Goal: Communication & Community: Answer question/provide support

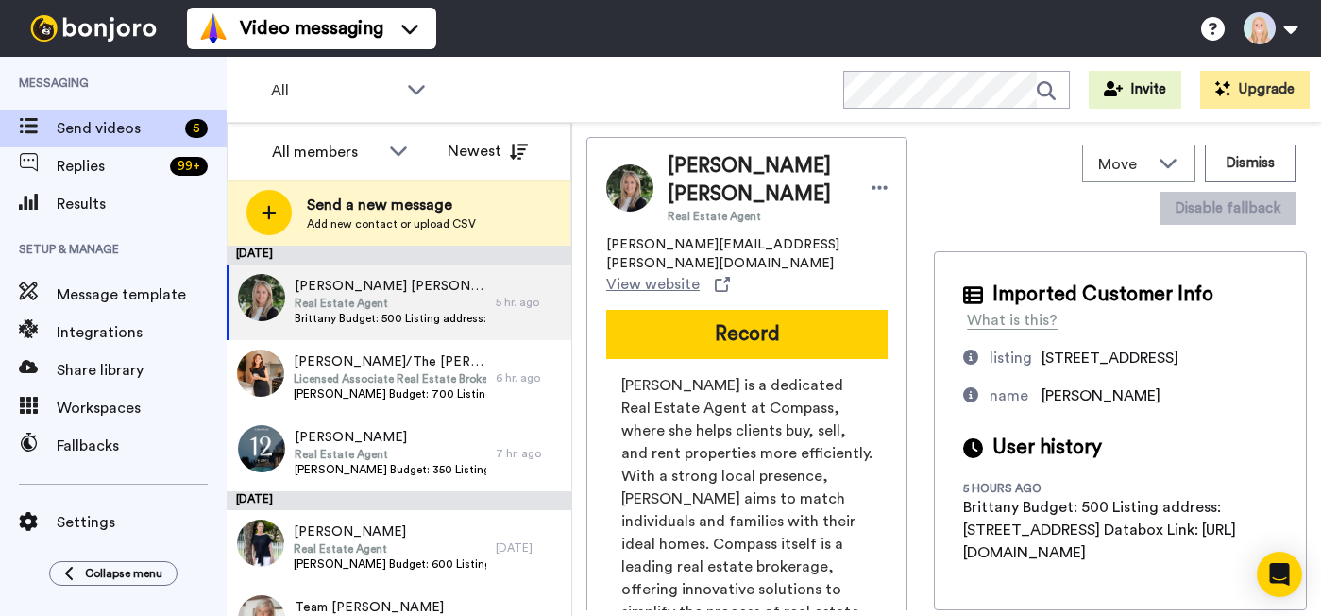
scroll to position [45, 0]
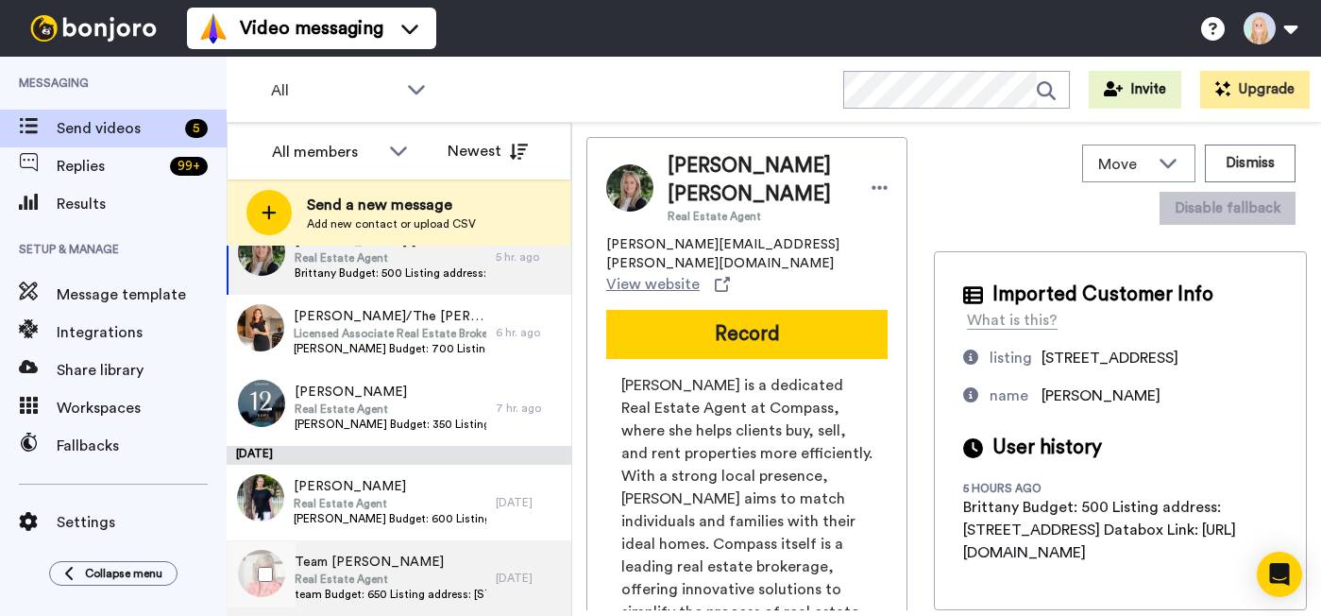
click at [419, 589] on span "team Budget: 650 Listing address: 3555 Dickason Ave Databox Link: https://app.d…" at bounding box center [391, 593] width 192 height 15
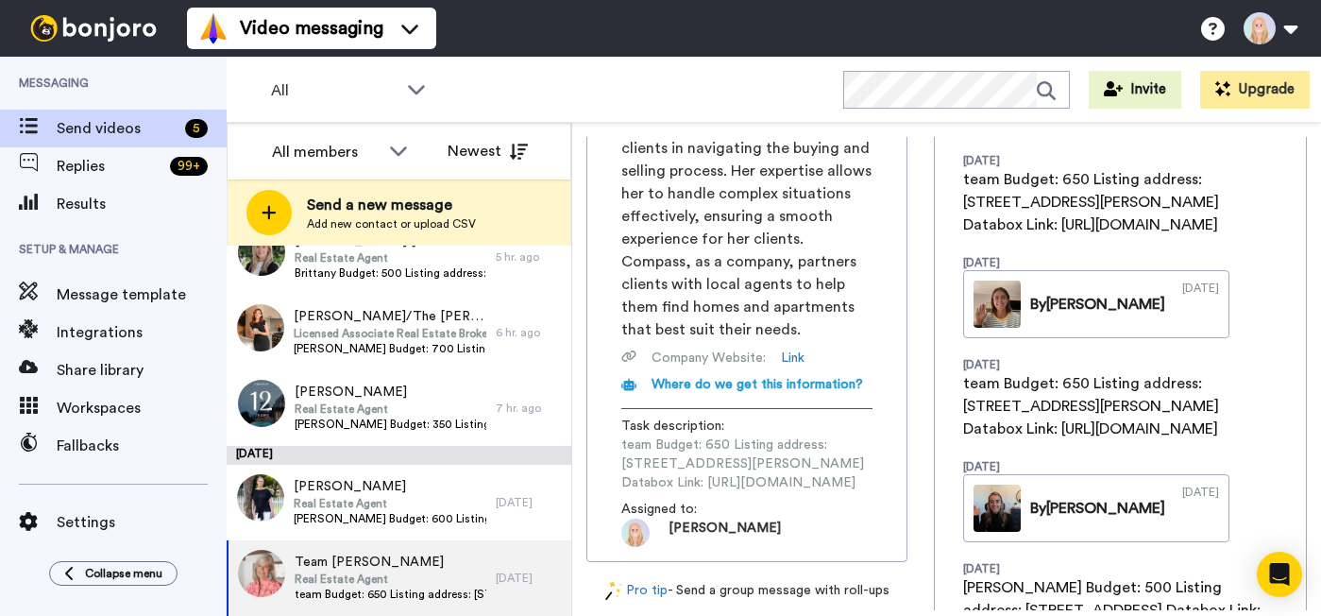
scroll to position [0, 208]
drag, startPoint x: 622, startPoint y: 377, endPoint x: 953, endPoint y: 374, distance: 330.5
click at [953, 374] on div "Team Christy Berry Real Estate Agent christy.berry@compass.com View website Rec…" at bounding box center [946, 373] width 720 height 473
copy span "https://app.databox.com/datawall/a499b7e308c7d13849a1caecbb1e1022461442468c18738"
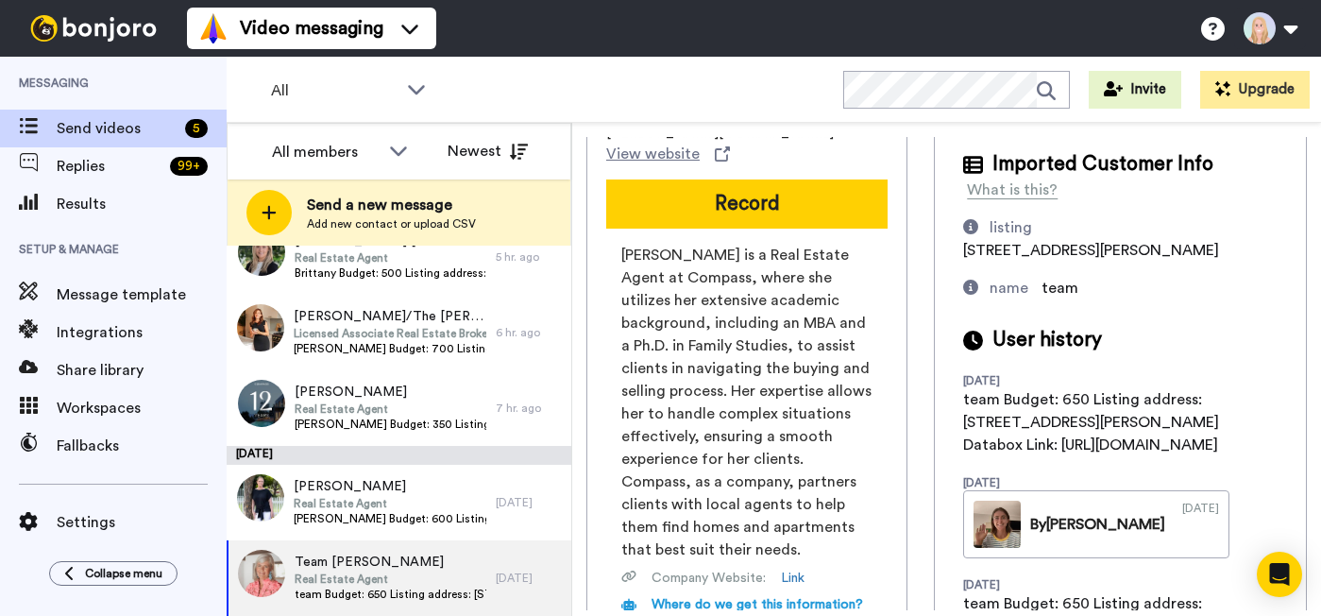
scroll to position [0, 0]
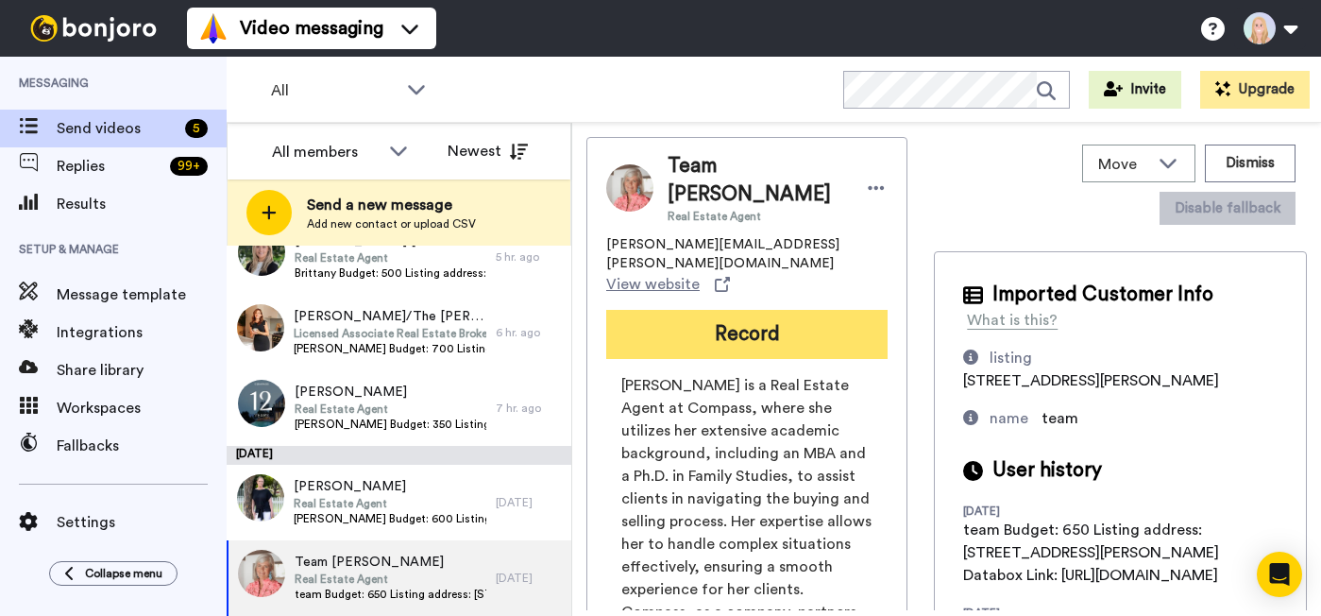
click at [624, 310] on button "Record" at bounding box center [746, 334] width 281 height 49
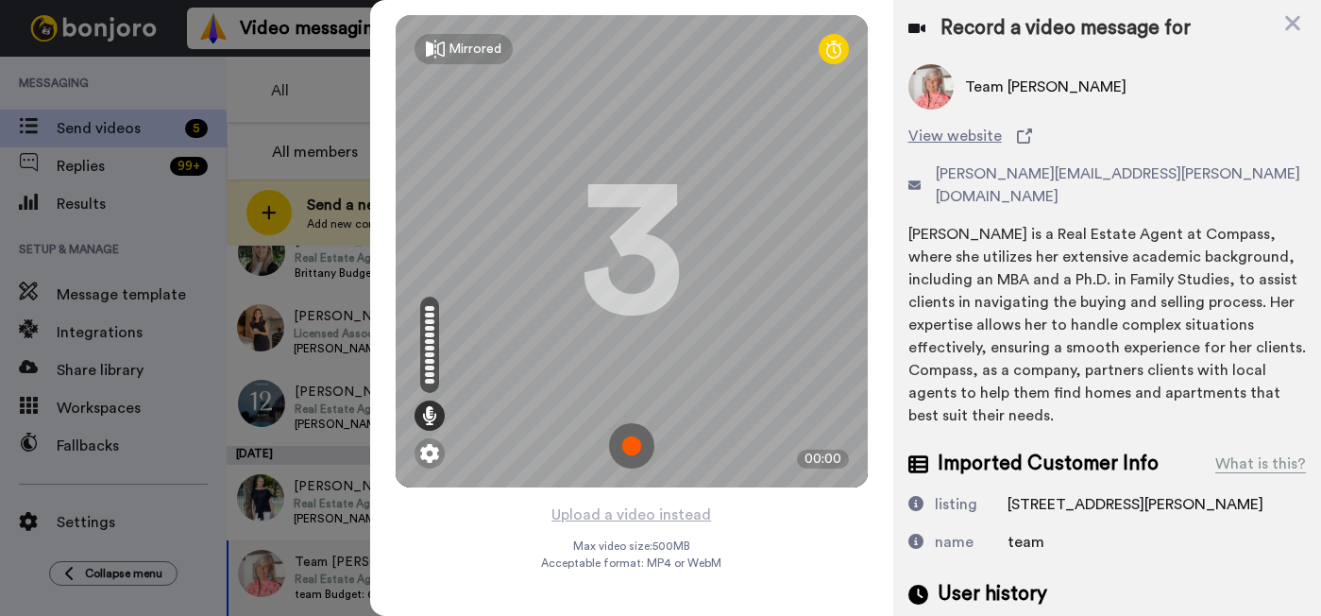
click at [634, 438] on img at bounding box center [631, 445] width 45 height 45
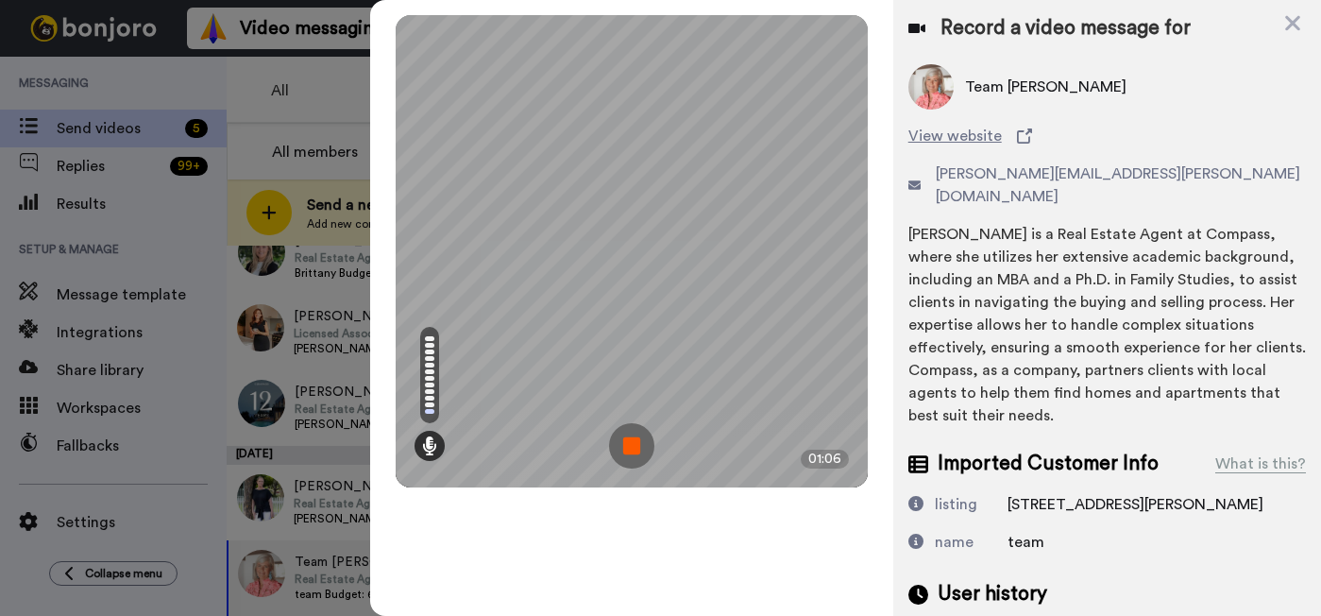
click at [634, 438] on img at bounding box center [631, 445] width 45 height 45
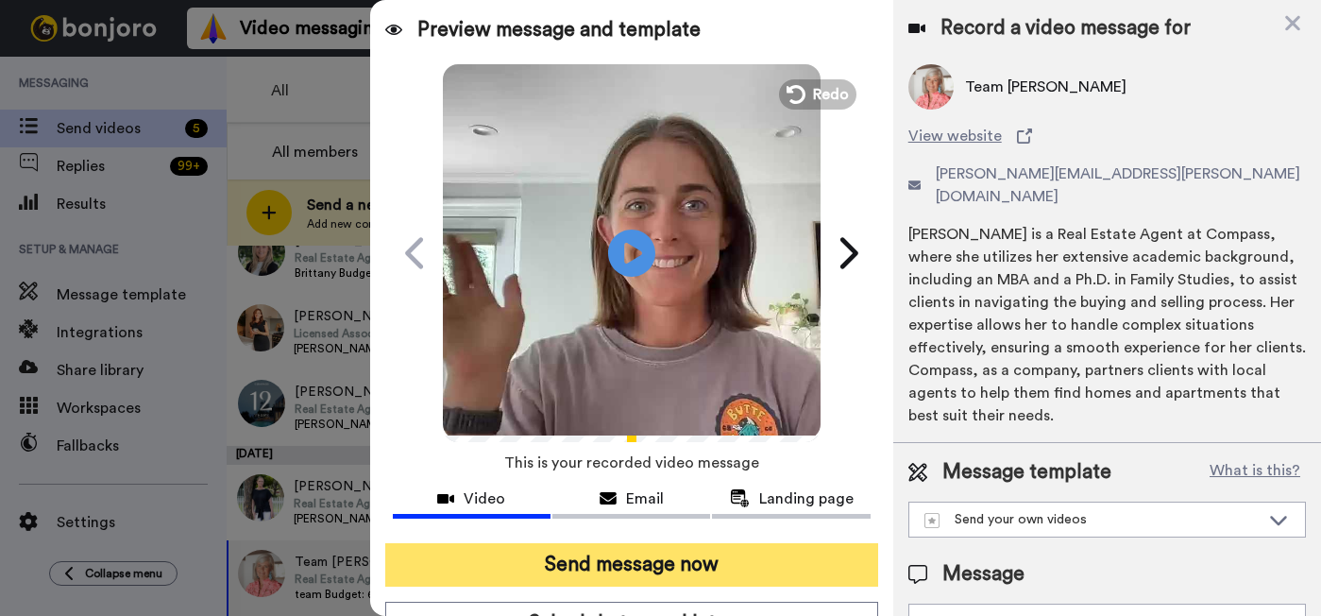
click at [649, 553] on button "Send message now" at bounding box center [631, 564] width 493 height 43
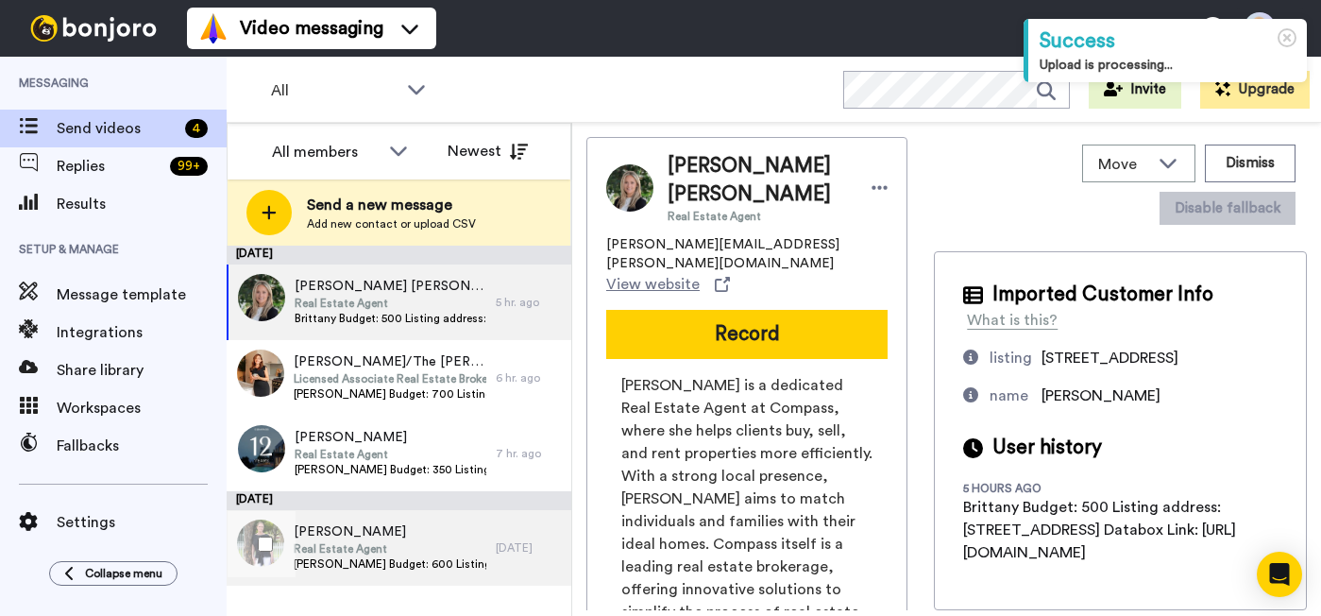
click at [413, 553] on span "Real Estate Agent" at bounding box center [390, 548] width 193 height 15
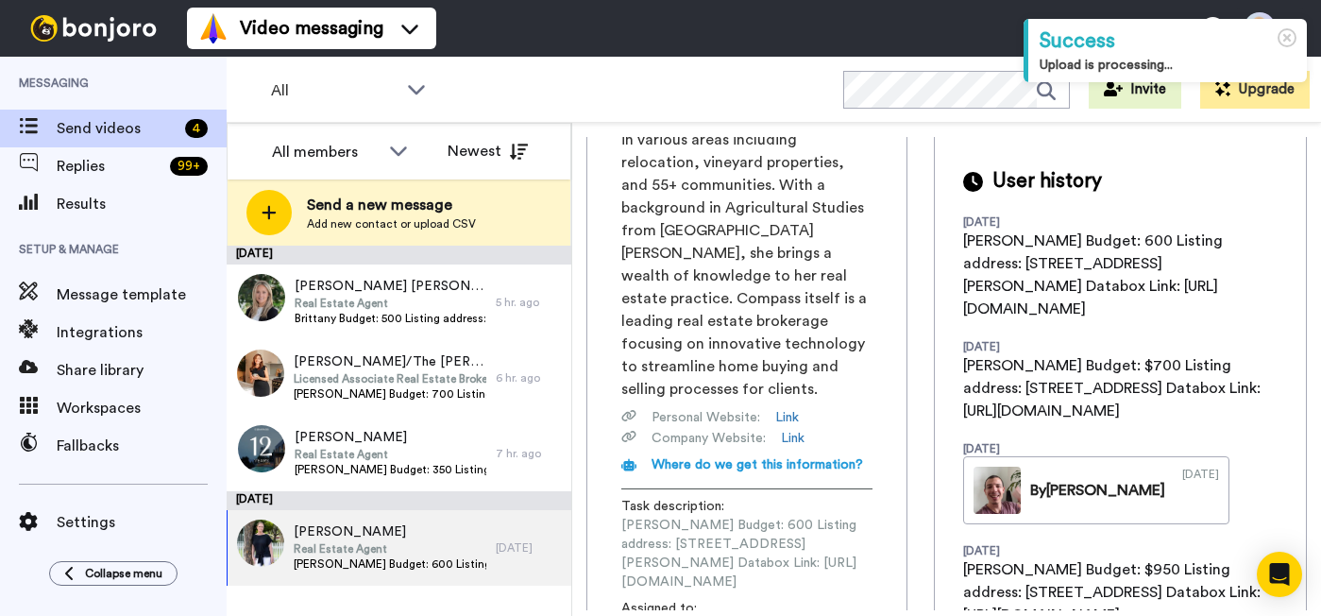
scroll to position [0, 189]
drag, startPoint x: 620, startPoint y: 433, endPoint x: 945, endPoint y: 432, distance: 324.8
click at [887, 432] on div "Kim Caterino is a dedicated real estate agent at Compass, specializing in vario…" at bounding box center [746, 352] width 281 height 585
copy span "https://app.databox.com/datawall/97f0fc5f8bffacd241e269826ebf1529acfeb868c1e637"
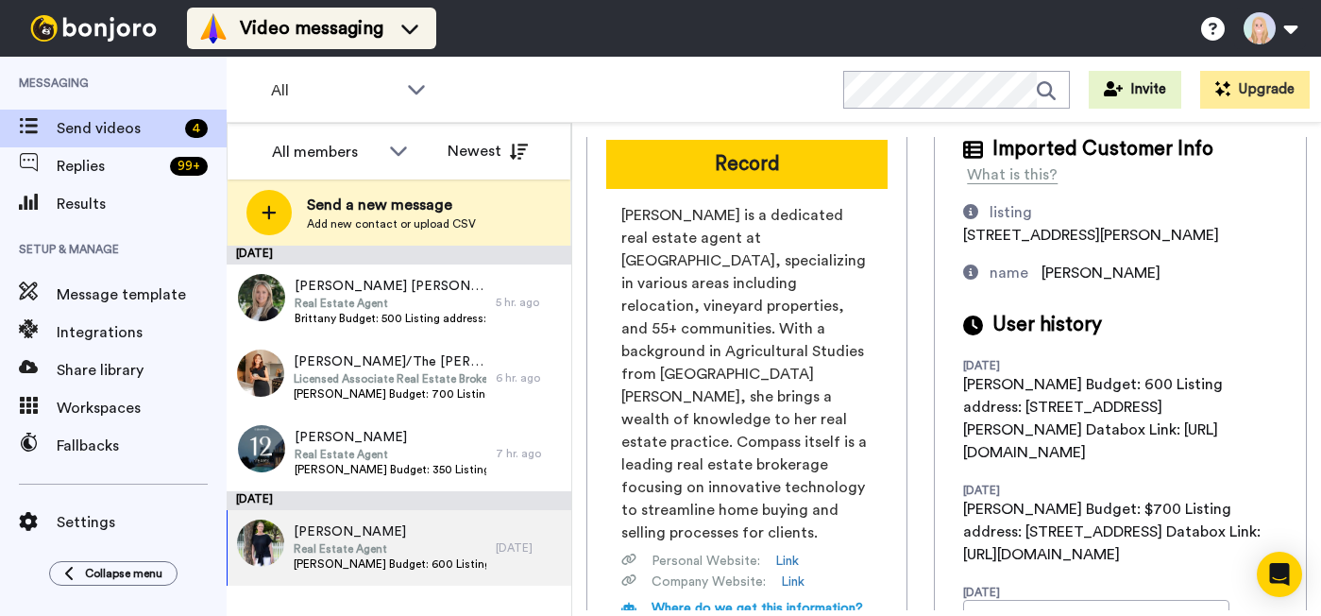
scroll to position [46, 0]
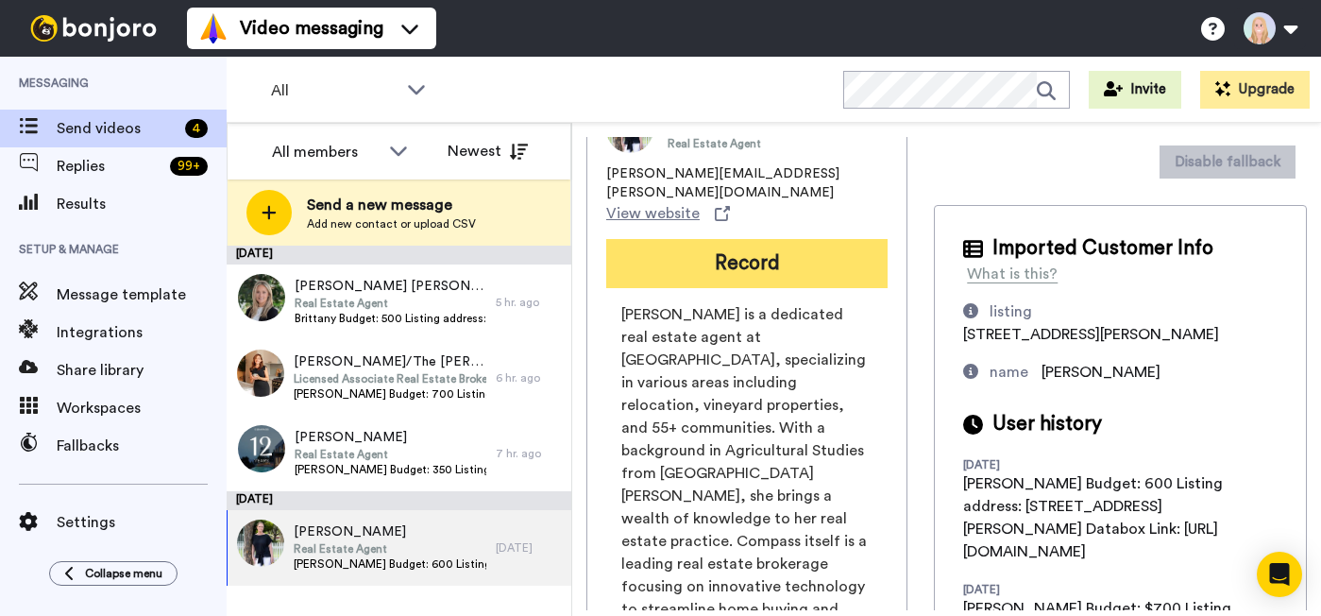
click at [714, 239] on button "Record" at bounding box center [746, 263] width 281 height 49
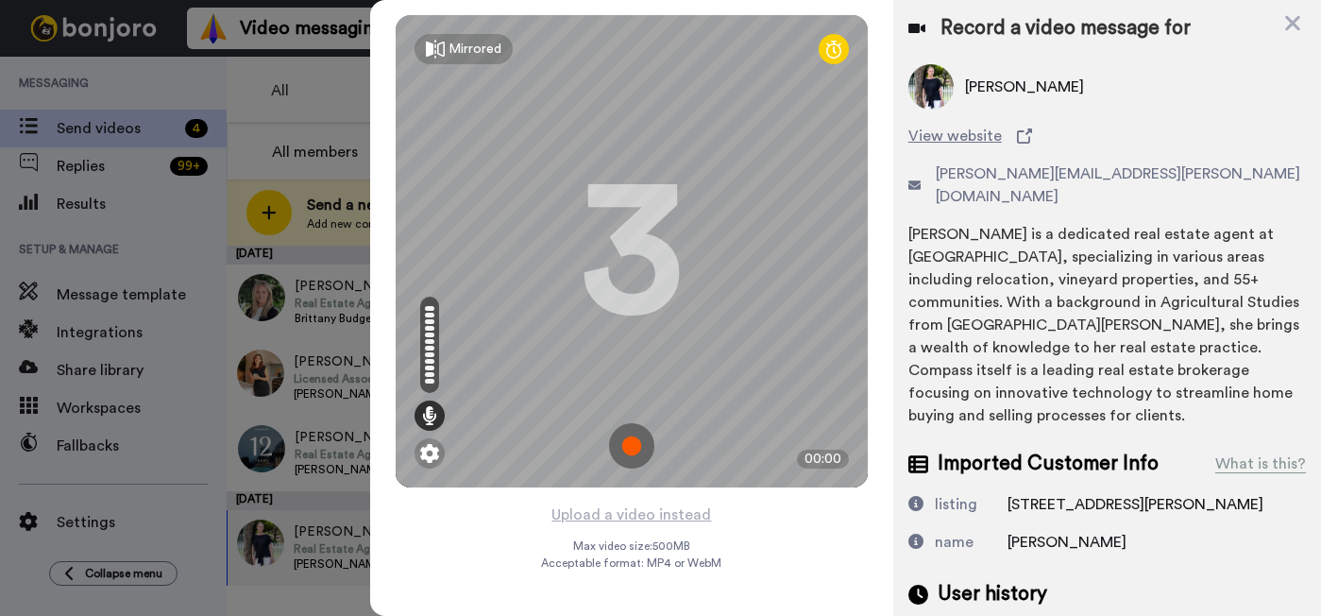
click at [631, 447] on img at bounding box center [631, 445] width 45 height 45
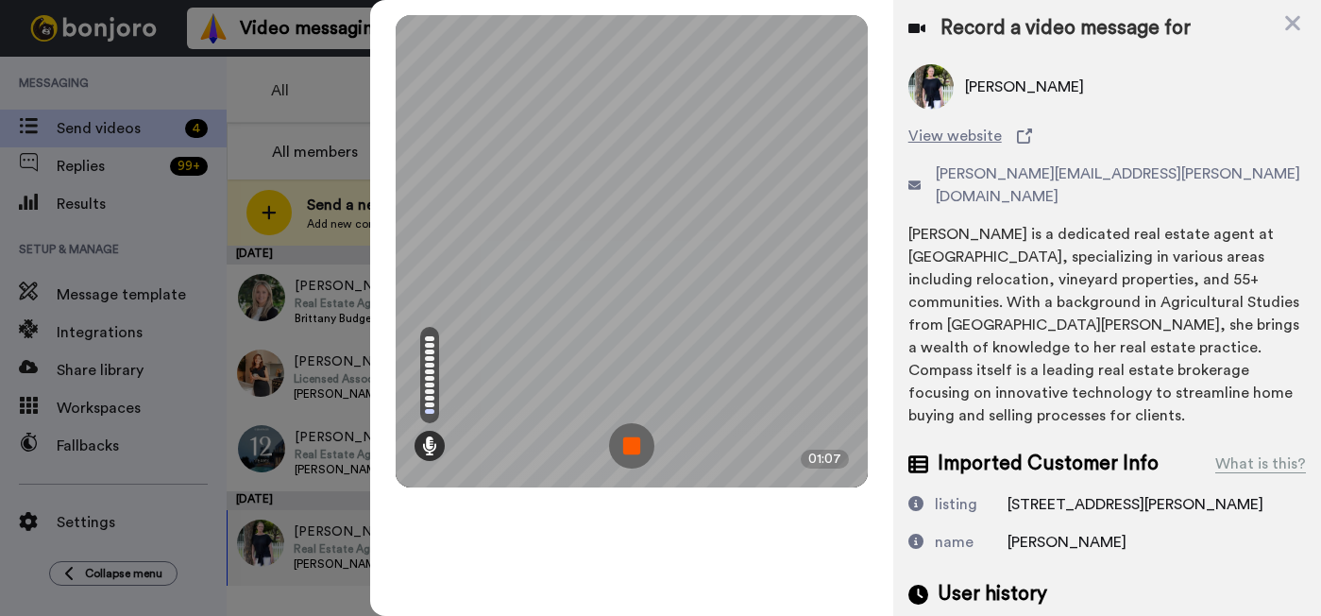
click at [631, 447] on img at bounding box center [631, 445] width 45 height 45
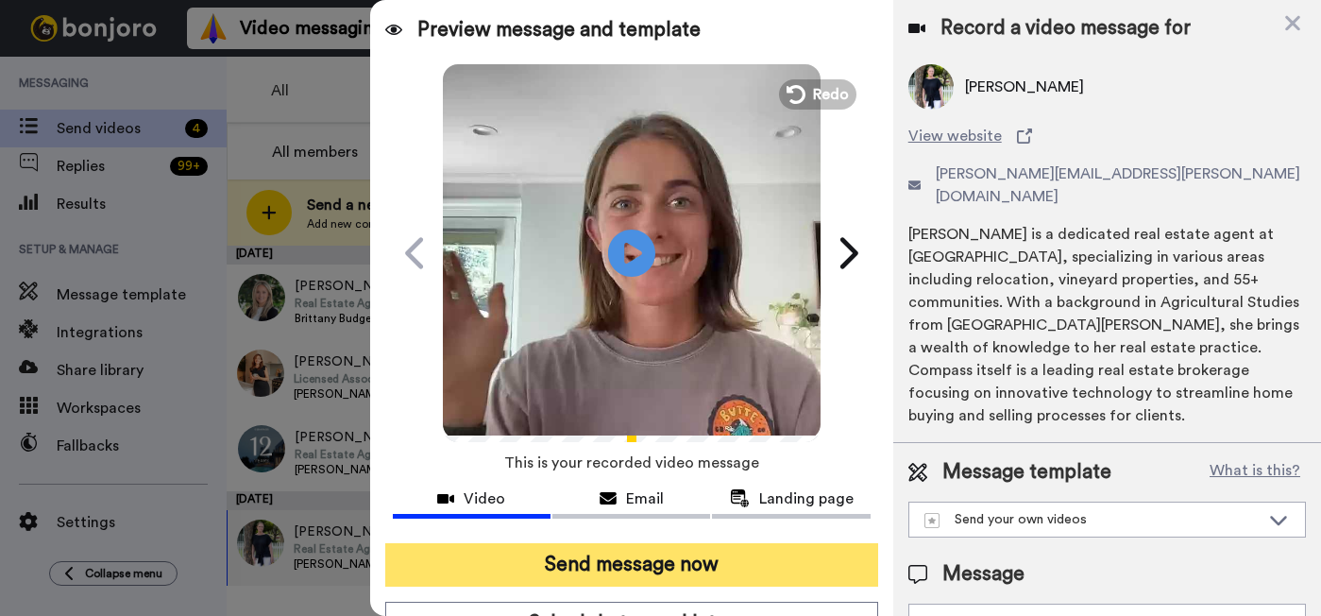
click at [643, 569] on button "Send message now" at bounding box center [631, 564] width 493 height 43
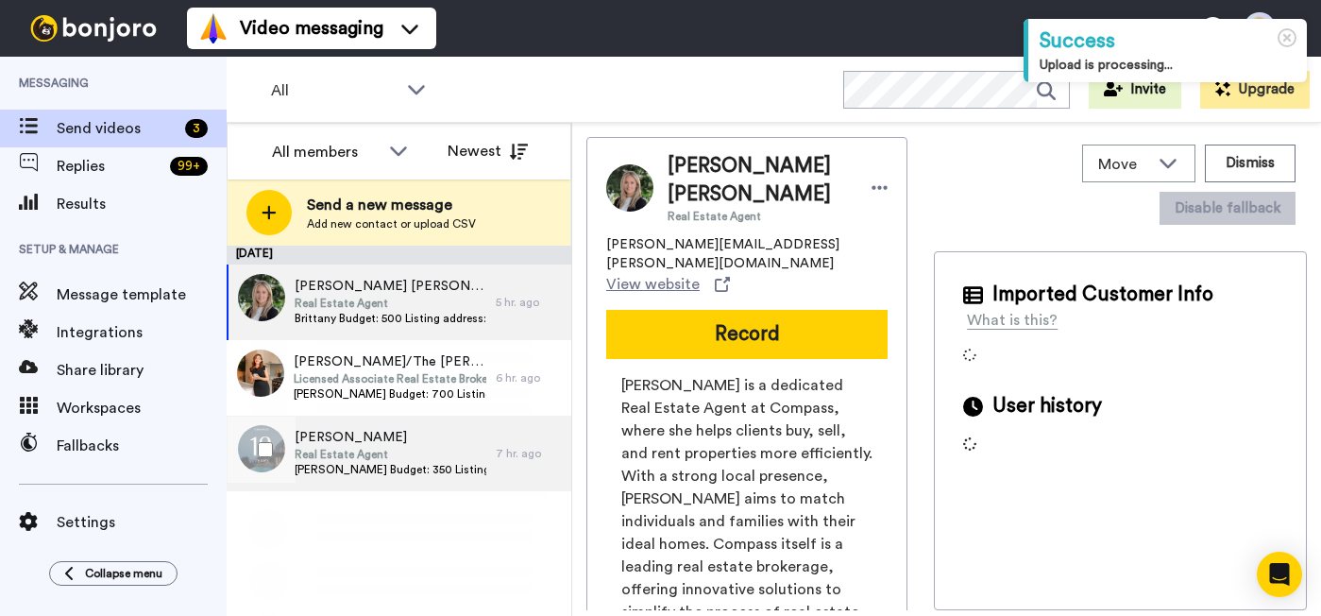
click at [396, 450] on span "Real Estate Agent" at bounding box center [391, 454] width 192 height 15
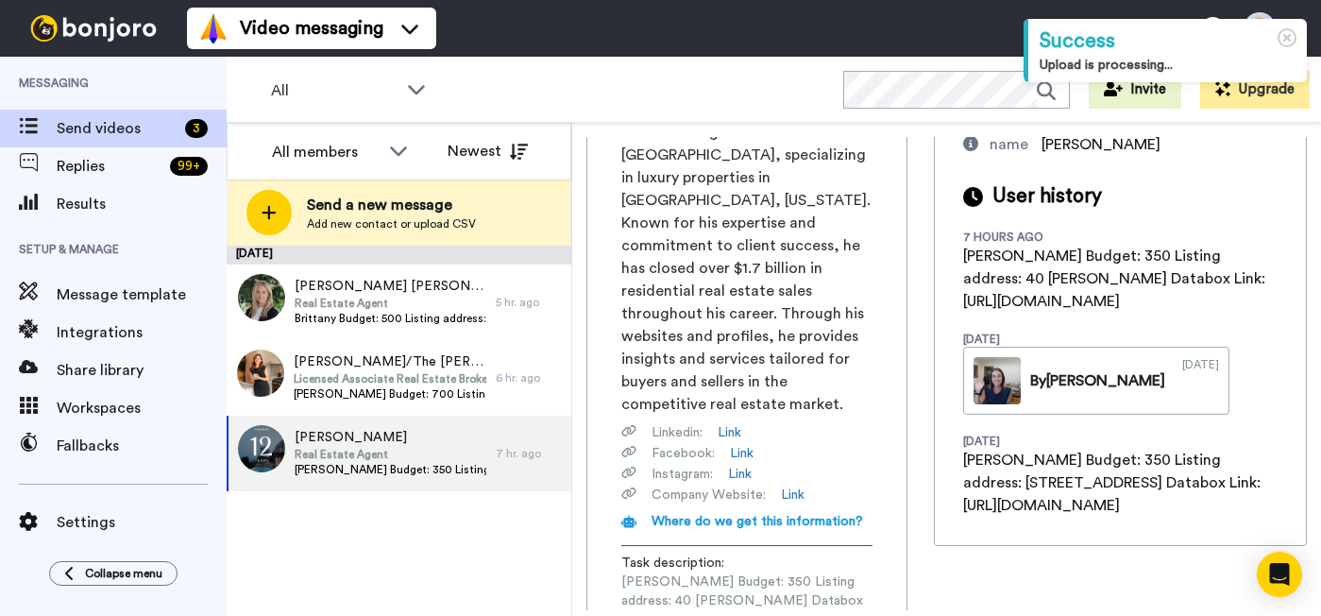
scroll to position [0, 200]
drag, startPoint x: 621, startPoint y: 492, endPoint x: 945, endPoint y: 488, distance: 323.9
click at [872, 572] on span "Michael Budget: 350 Listing address: 40 Vernon Databox Link: https://app.databo…" at bounding box center [746, 600] width 251 height 57
copy span "https://app.databox.com/datawall/3a53a17fdb39f7a99e12841a9056da80ef978c68c2d97e"
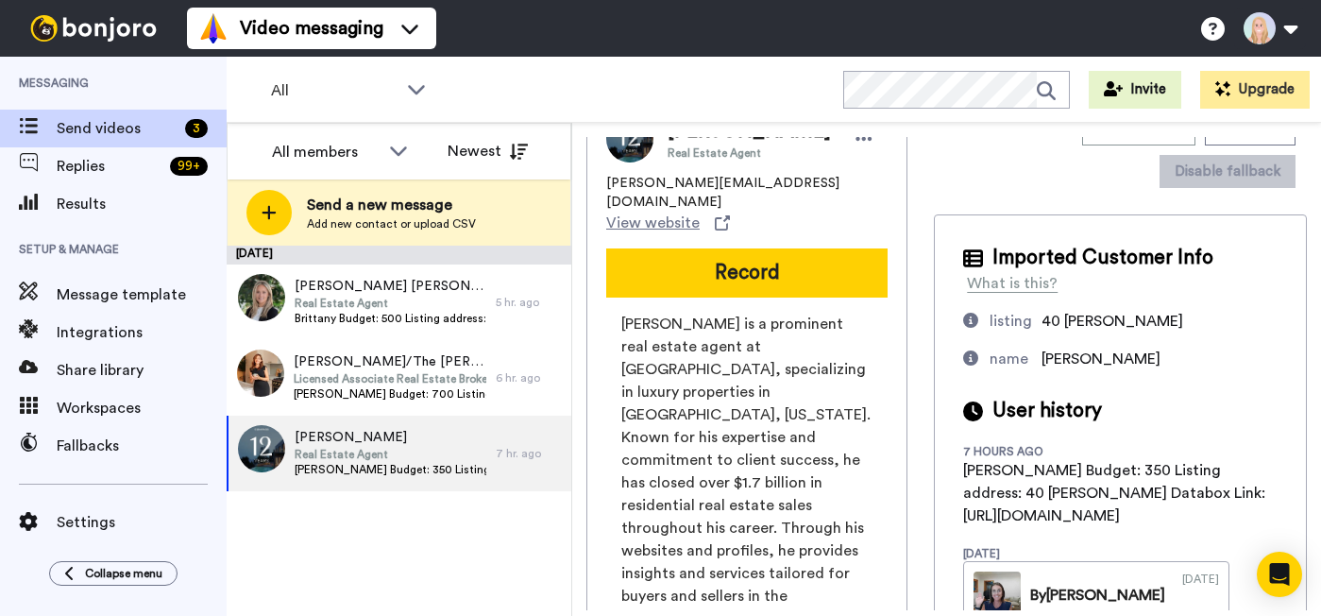
scroll to position [0, 0]
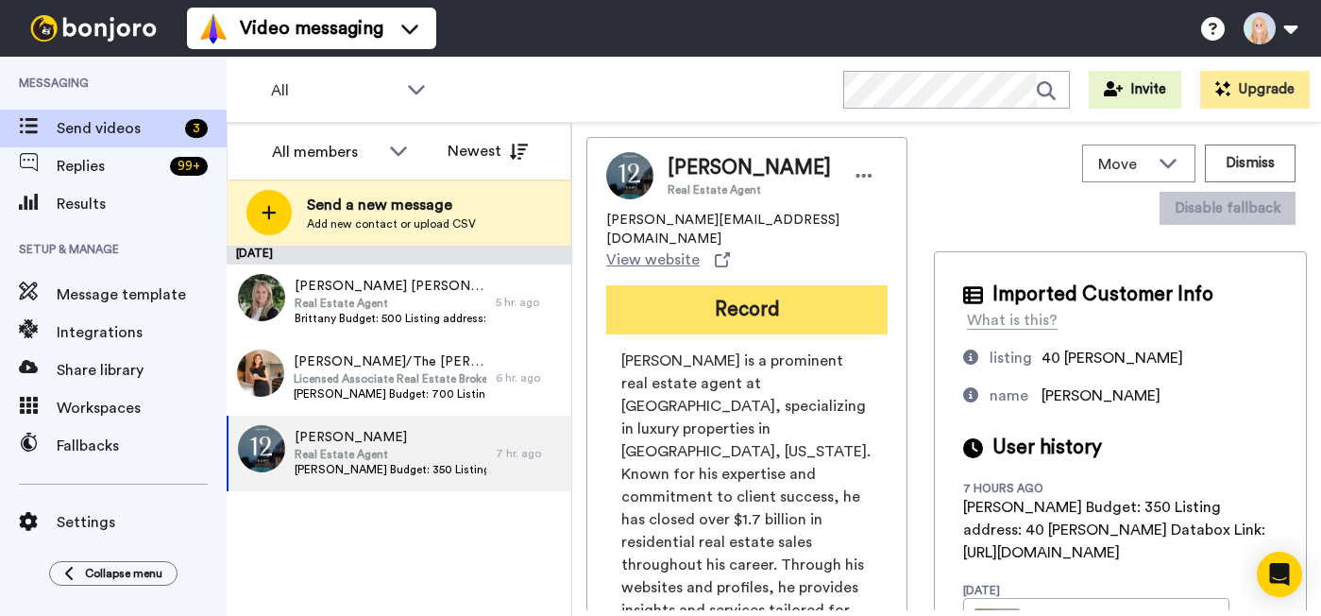
click at [797, 285] on button "Record" at bounding box center [746, 309] width 281 height 49
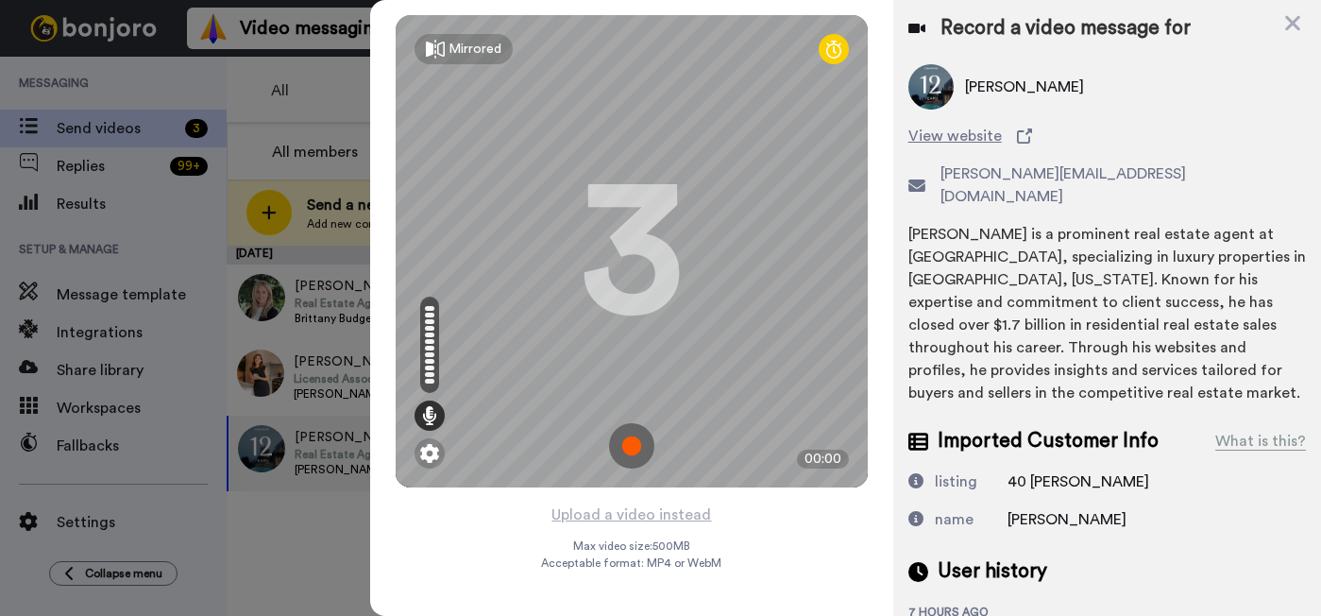
click at [631, 446] on img at bounding box center [631, 445] width 45 height 45
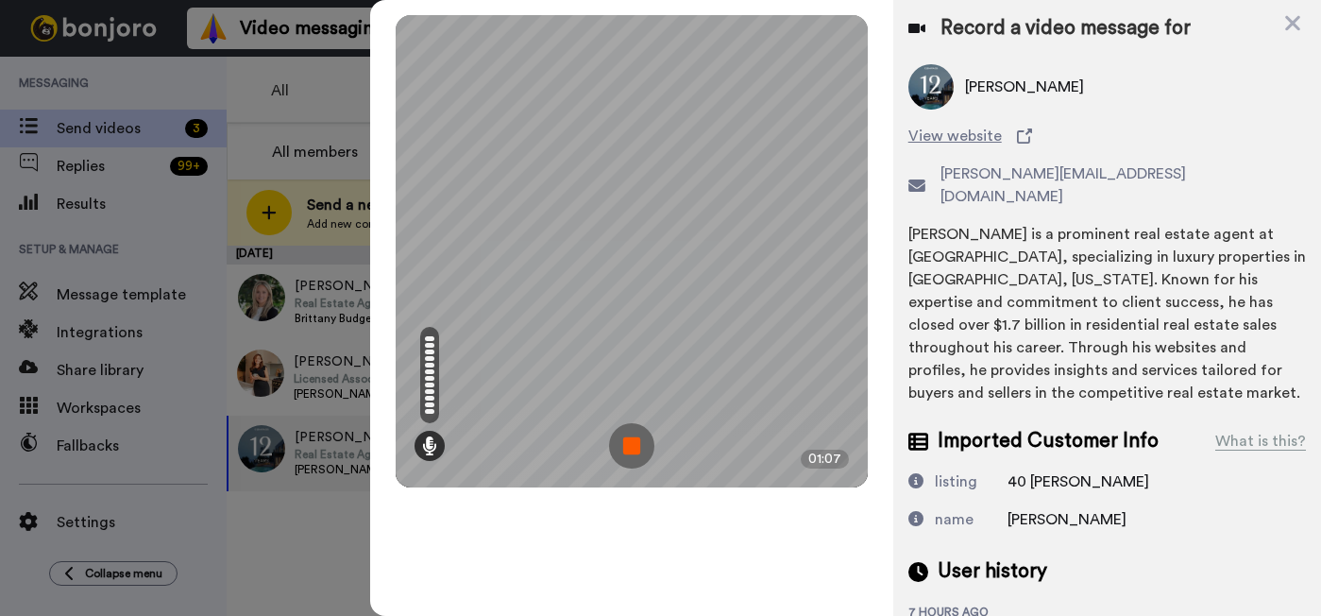
click at [631, 446] on img at bounding box center [631, 445] width 45 height 45
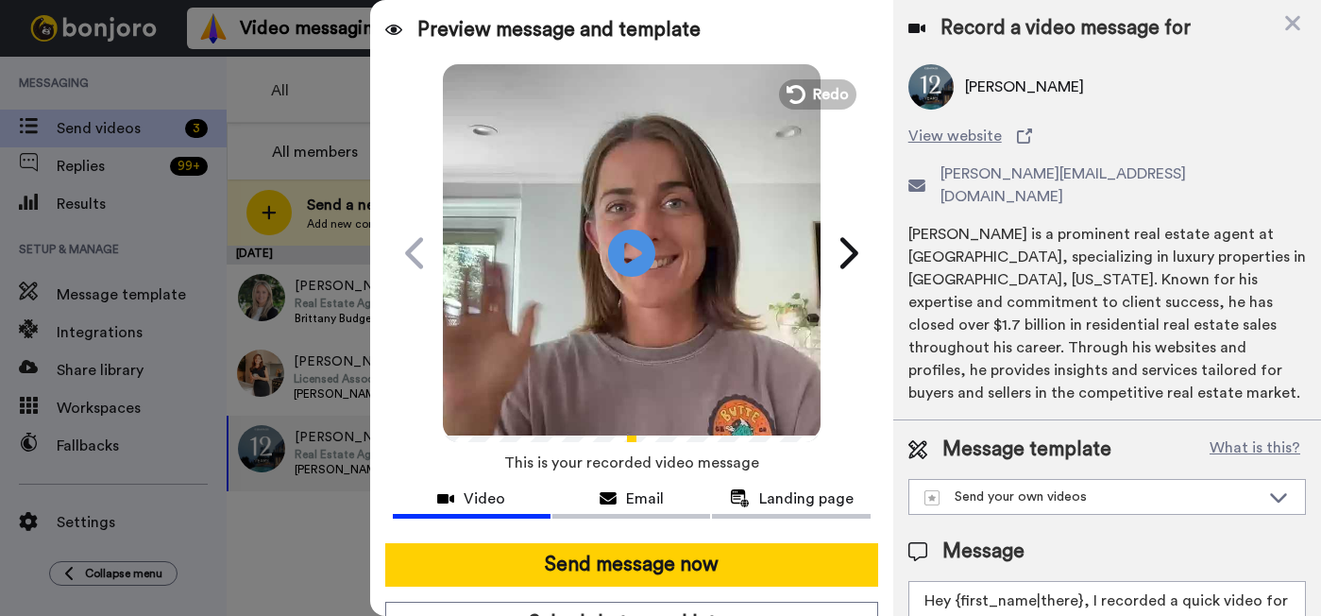
click at [677, 541] on div at bounding box center [632, 535] width 478 height 15
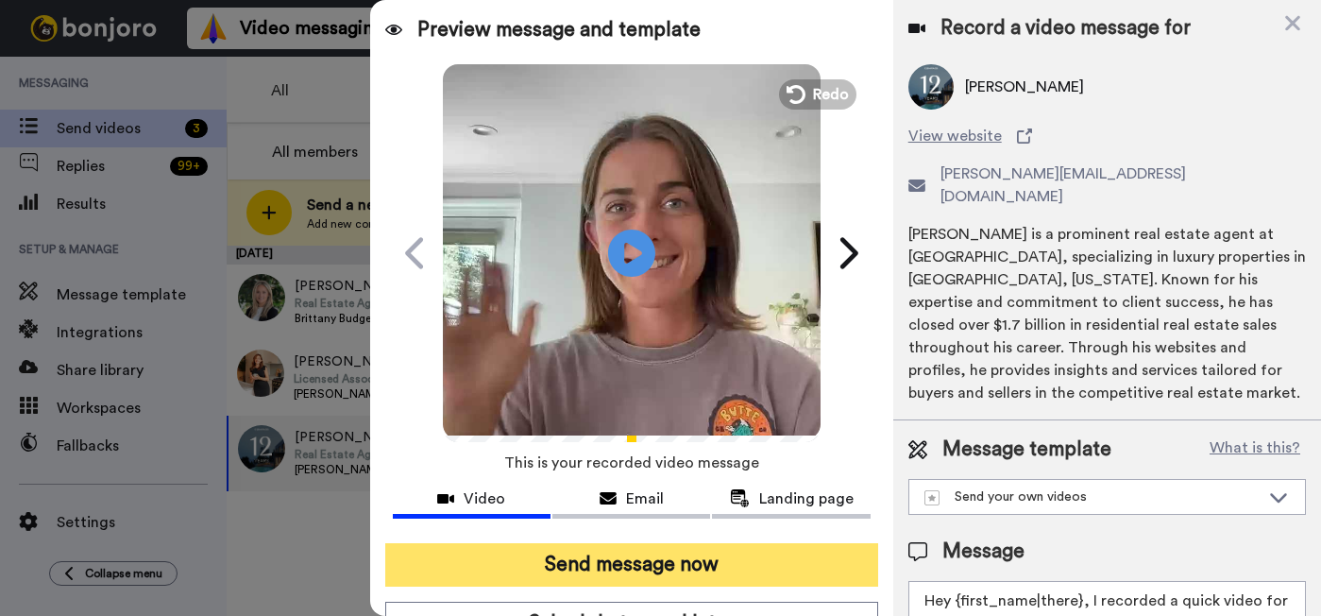
click at [668, 565] on button "Send message now" at bounding box center [631, 564] width 493 height 43
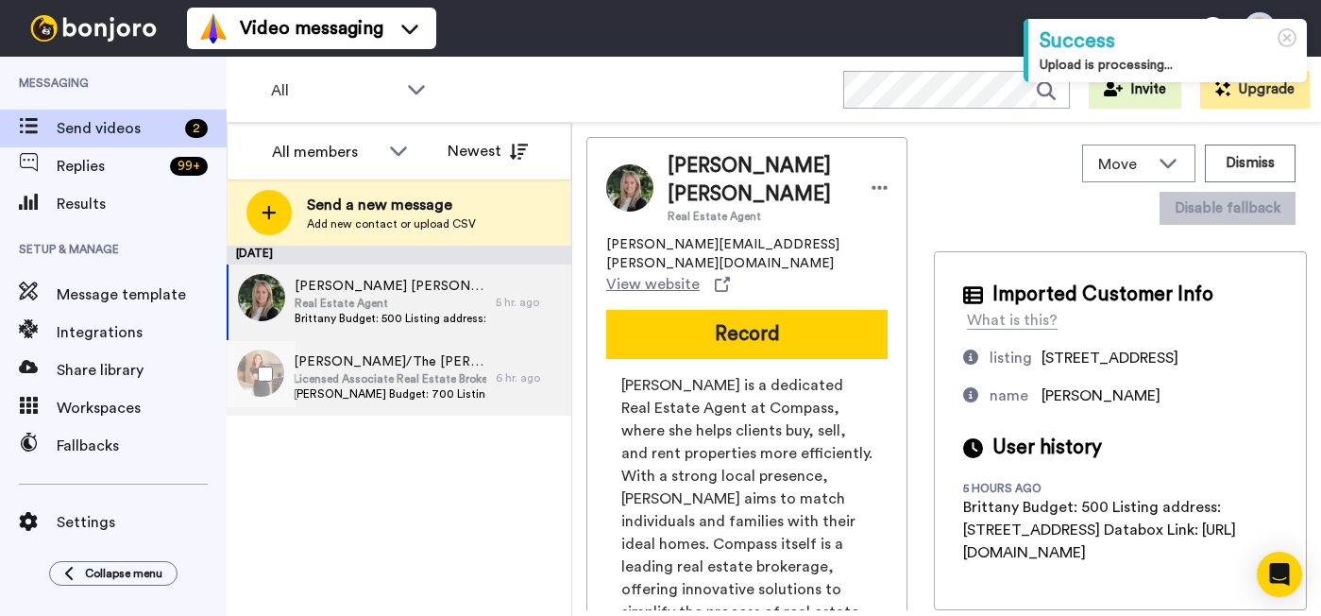
click at [427, 383] on span "Licensed Associate Real Estate Broker" at bounding box center [390, 378] width 193 height 15
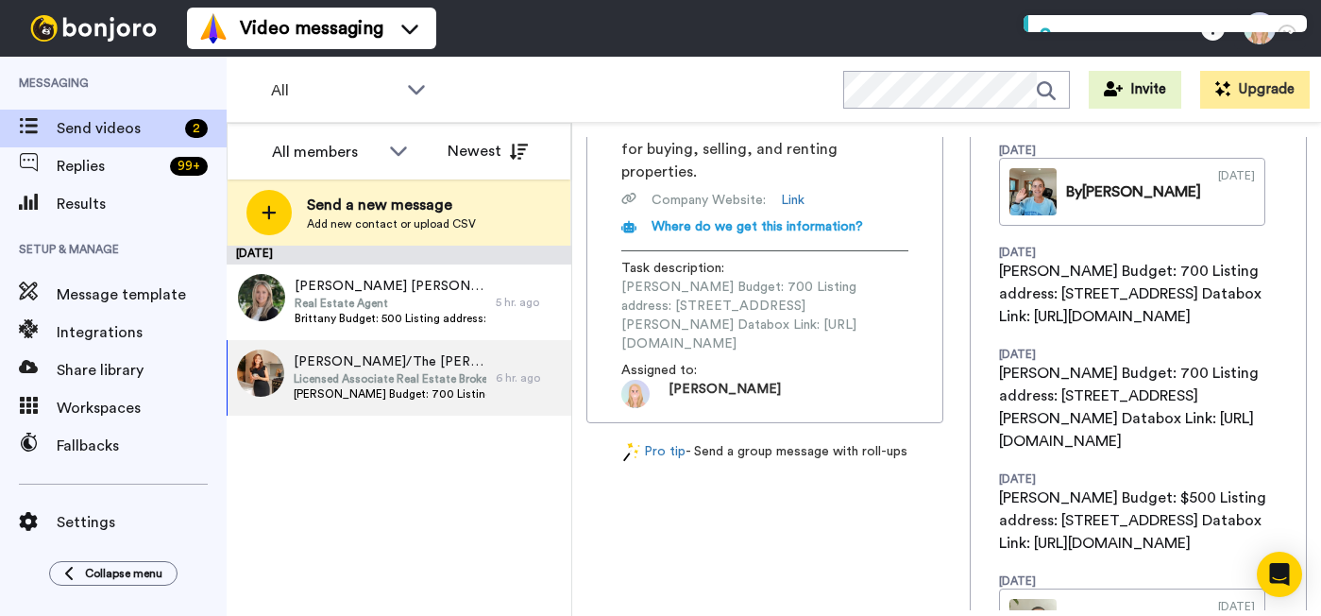
scroll to position [0, 228]
drag, startPoint x: 624, startPoint y: 289, endPoint x: 950, endPoint y: 289, distance: 325.7
click at [950, 289] on div "Nicole Nicole Galluccio/The Galluccio Team Licensed Associate Real Estate Broke…" at bounding box center [946, 373] width 720 height 473
copy span "https://app.databox.com/datawall/0359d3976a839b45bf86c06909d5d94f2dedd0068c2e685"
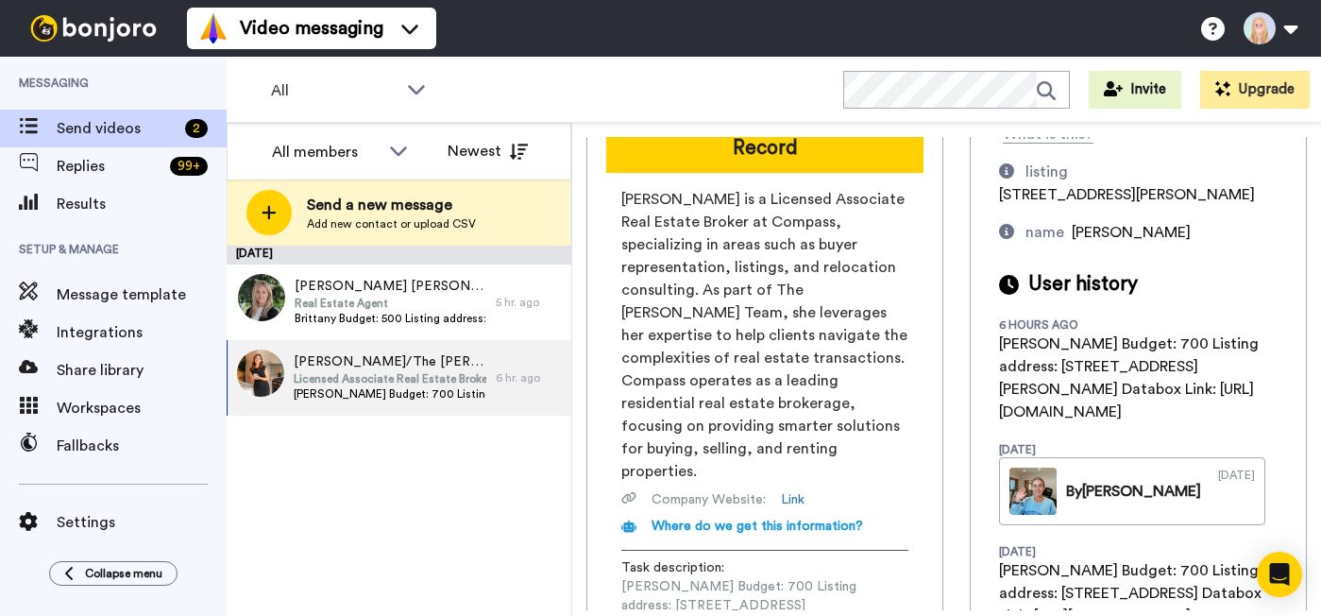
scroll to position [81, 0]
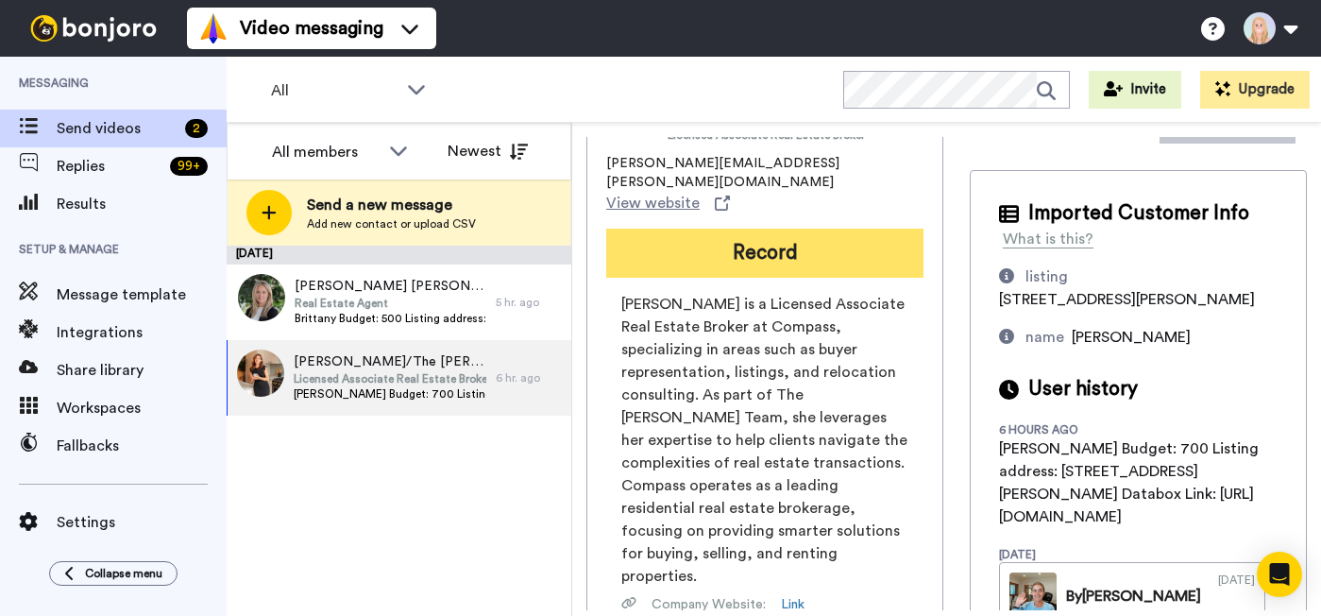
click at [795, 271] on button "Record" at bounding box center [764, 252] width 317 height 49
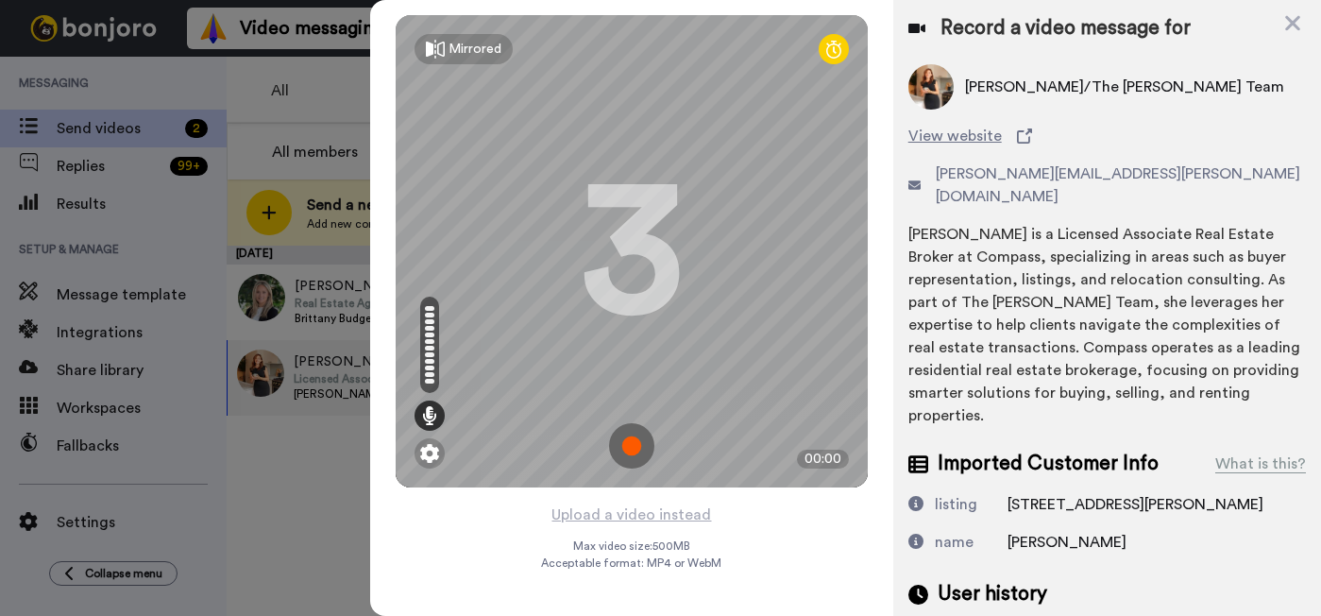
click at [636, 440] on img at bounding box center [631, 445] width 45 height 45
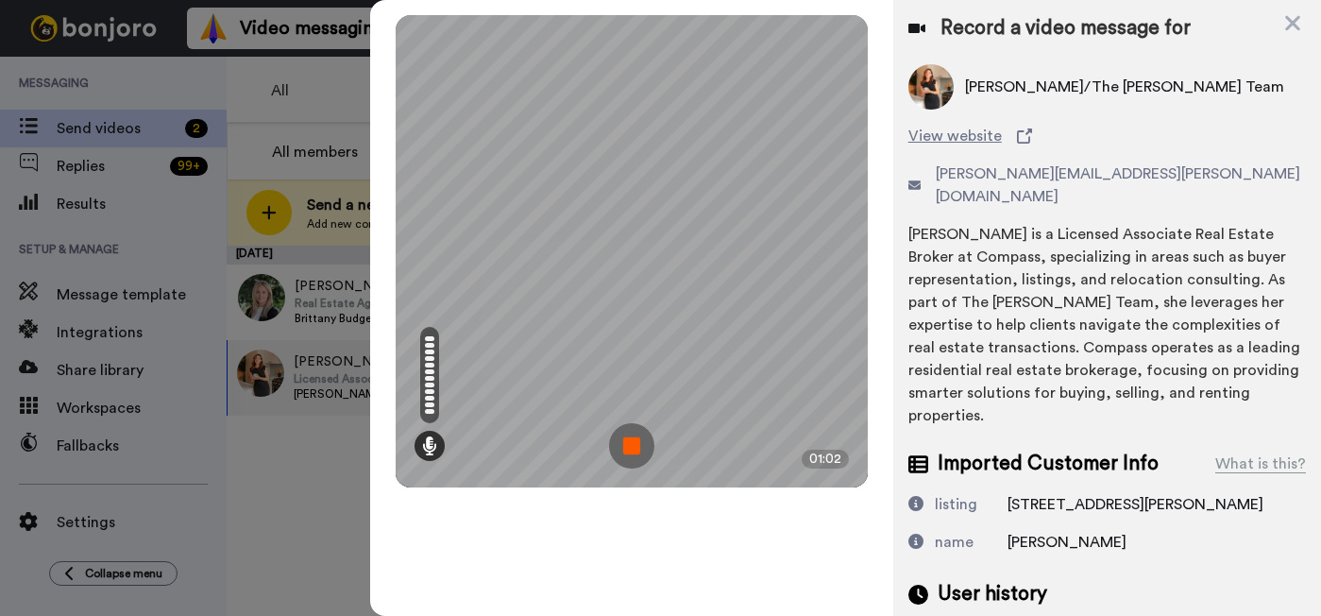
click at [636, 440] on img at bounding box center [631, 445] width 45 height 45
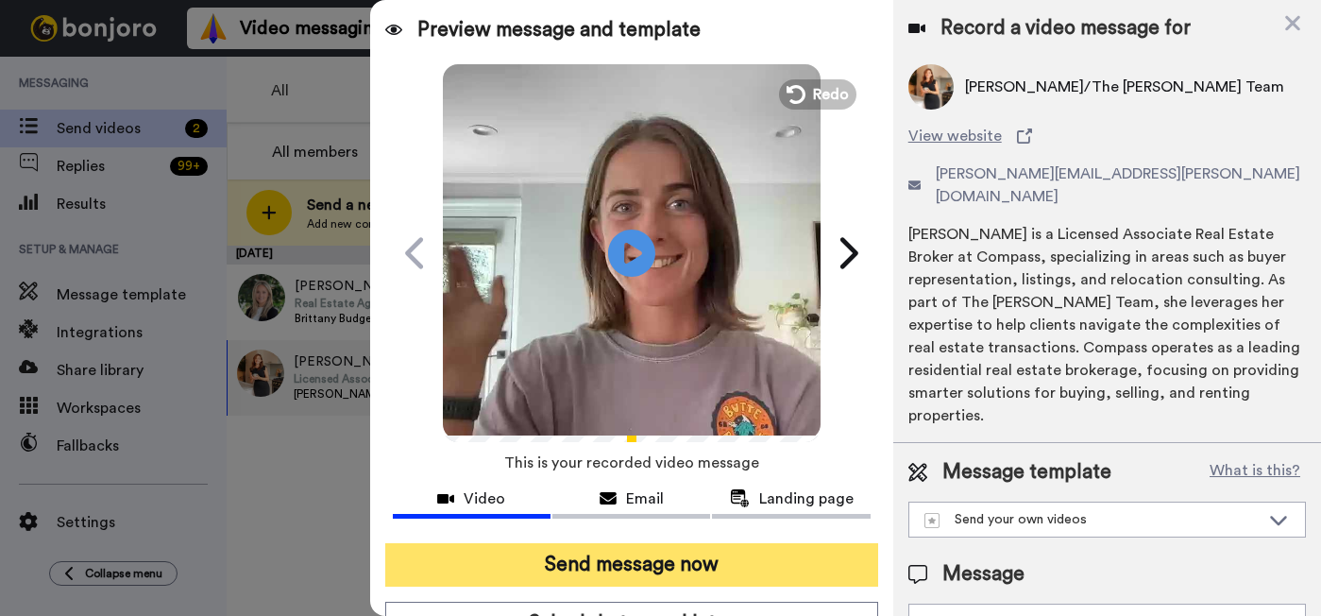
click at [660, 560] on button "Send message now" at bounding box center [631, 564] width 493 height 43
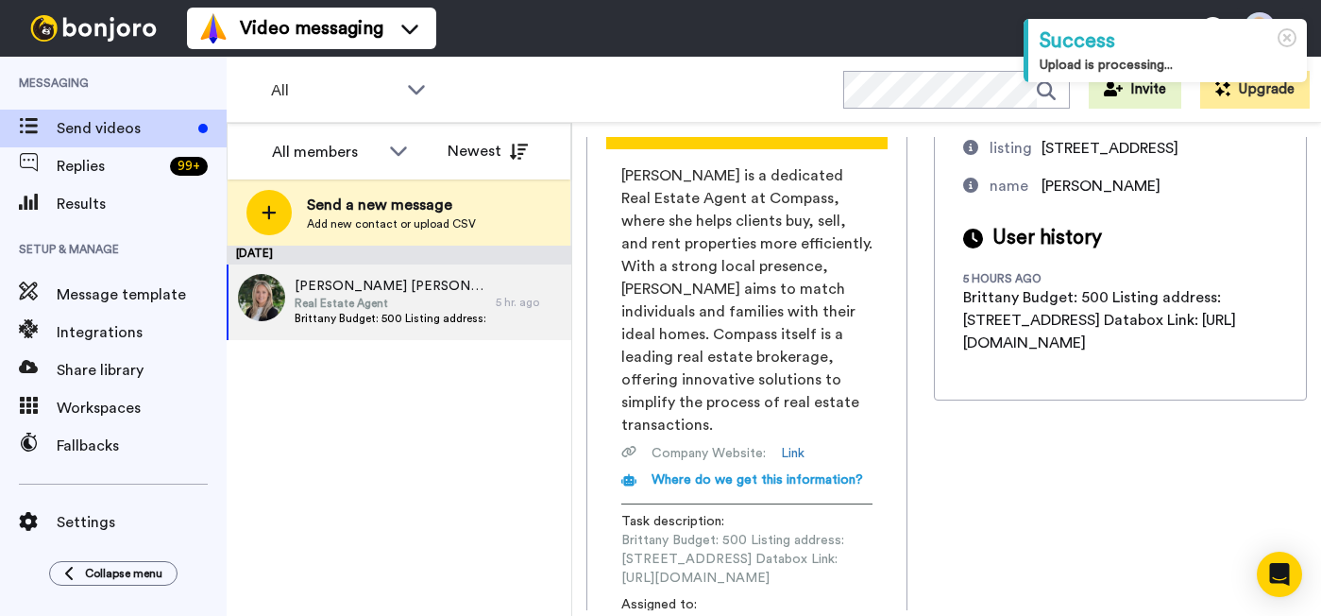
scroll to position [0, 202]
drag, startPoint x: 620, startPoint y: 490, endPoint x: 945, endPoint y: 491, distance: 324.8
click at [907, 491] on div "[PERSON_NAME] [PERSON_NAME] Real Estate Agent [PERSON_NAME][EMAIL_ADDRESS][PERS…" at bounding box center [746, 292] width 321 height 730
copy span "[URL][DOMAIN_NAME]"
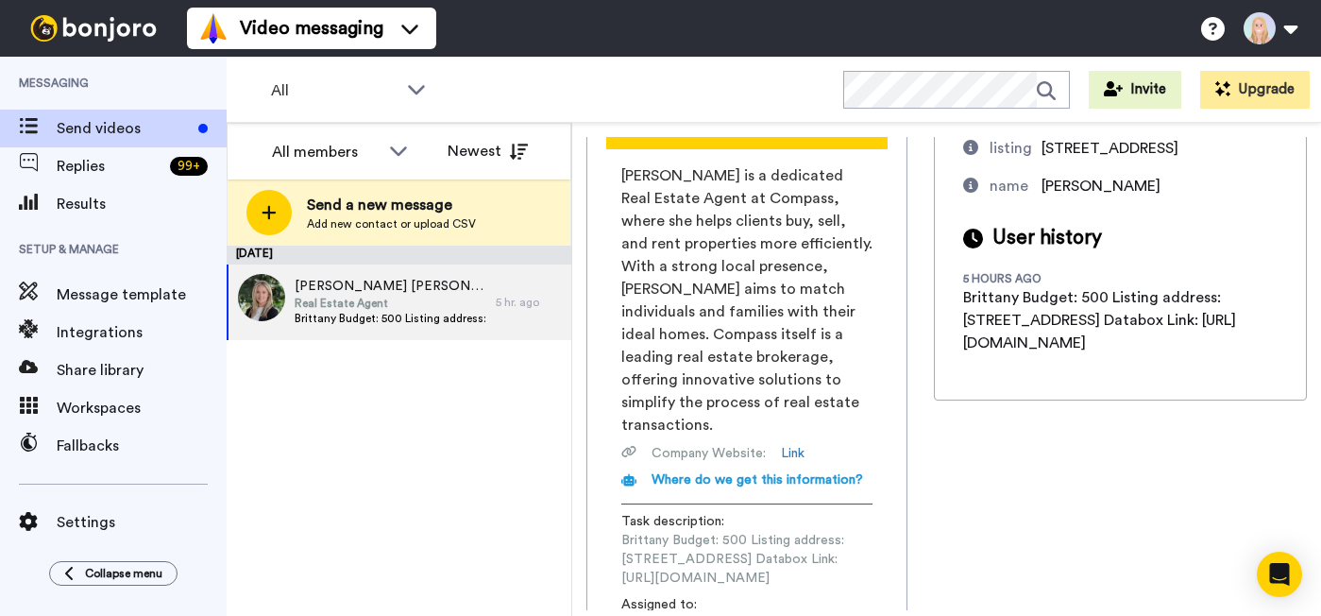
scroll to position [0, 0]
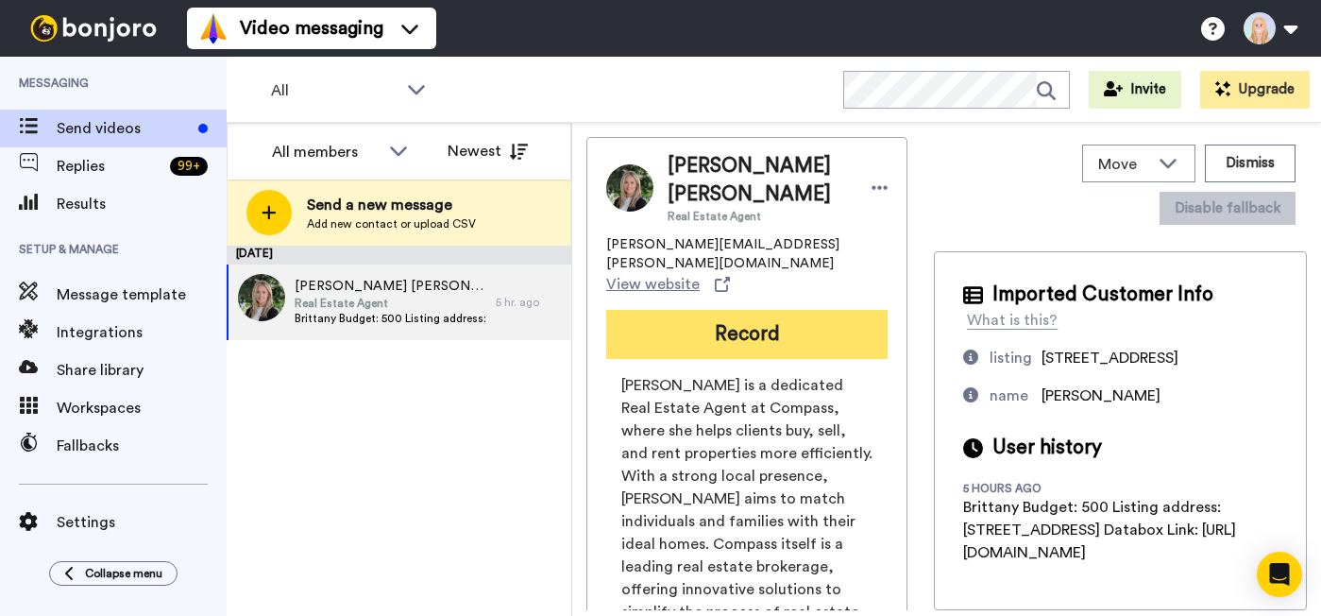
click at [735, 320] on button "Record" at bounding box center [746, 334] width 281 height 49
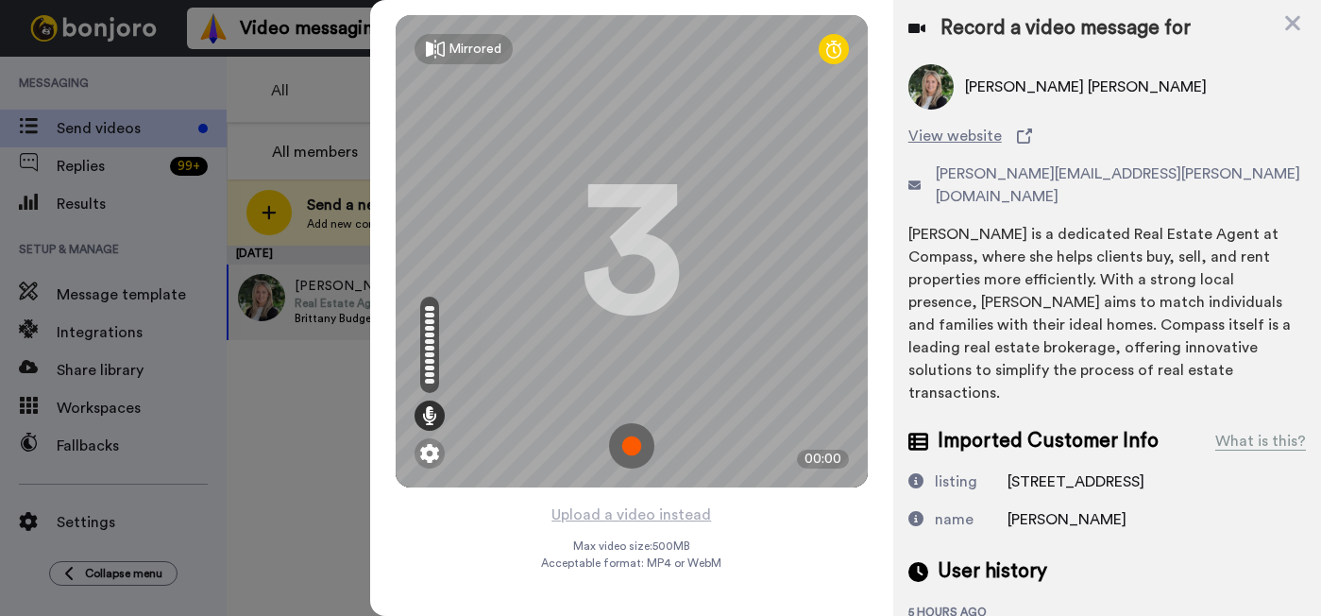
click at [642, 446] on img at bounding box center [631, 445] width 45 height 45
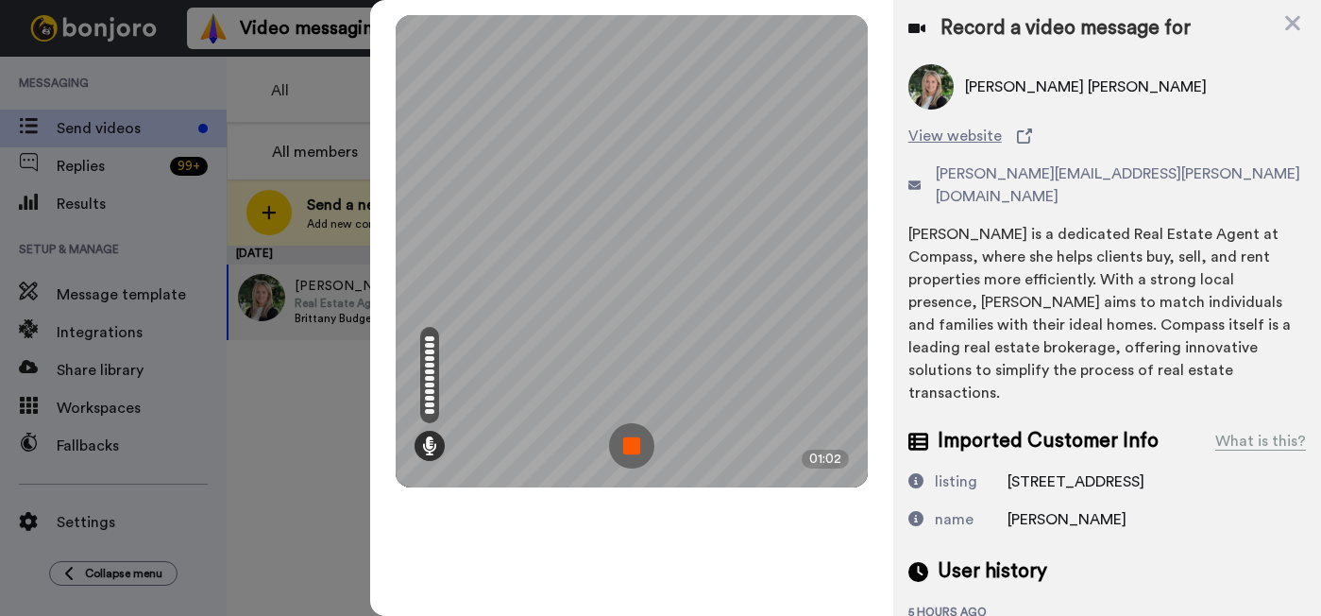
click at [642, 446] on img at bounding box center [631, 445] width 45 height 45
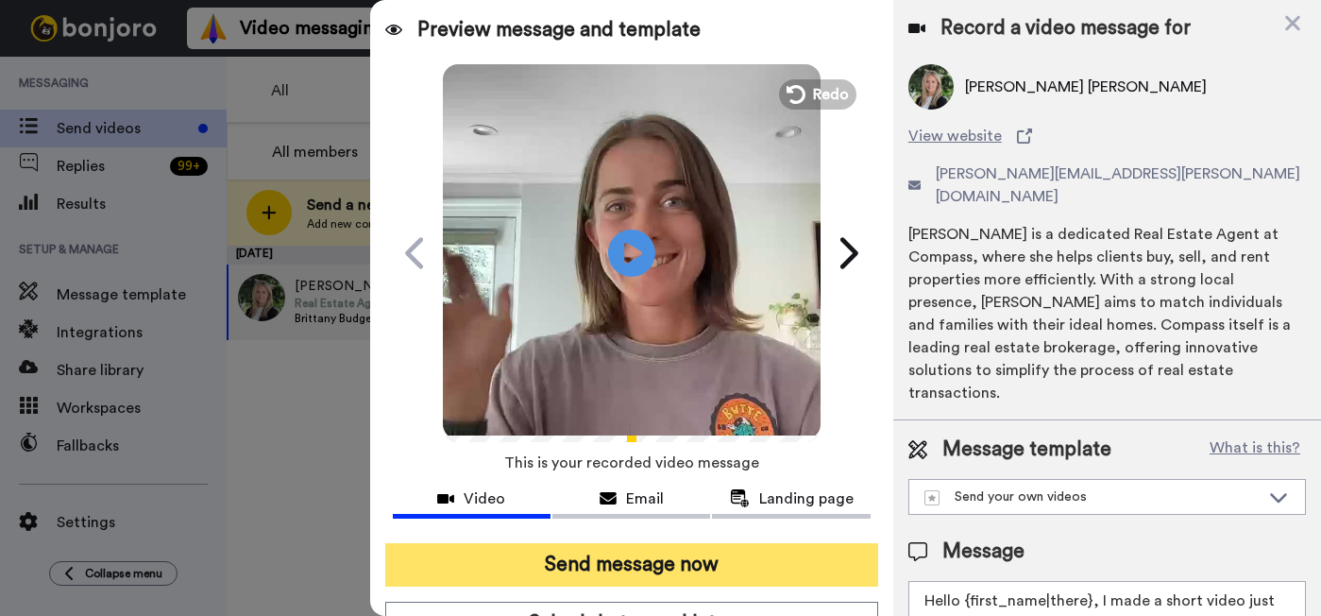
click at [668, 560] on button "Send message now" at bounding box center [631, 564] width 493 height 43
